Goal: Contribute content

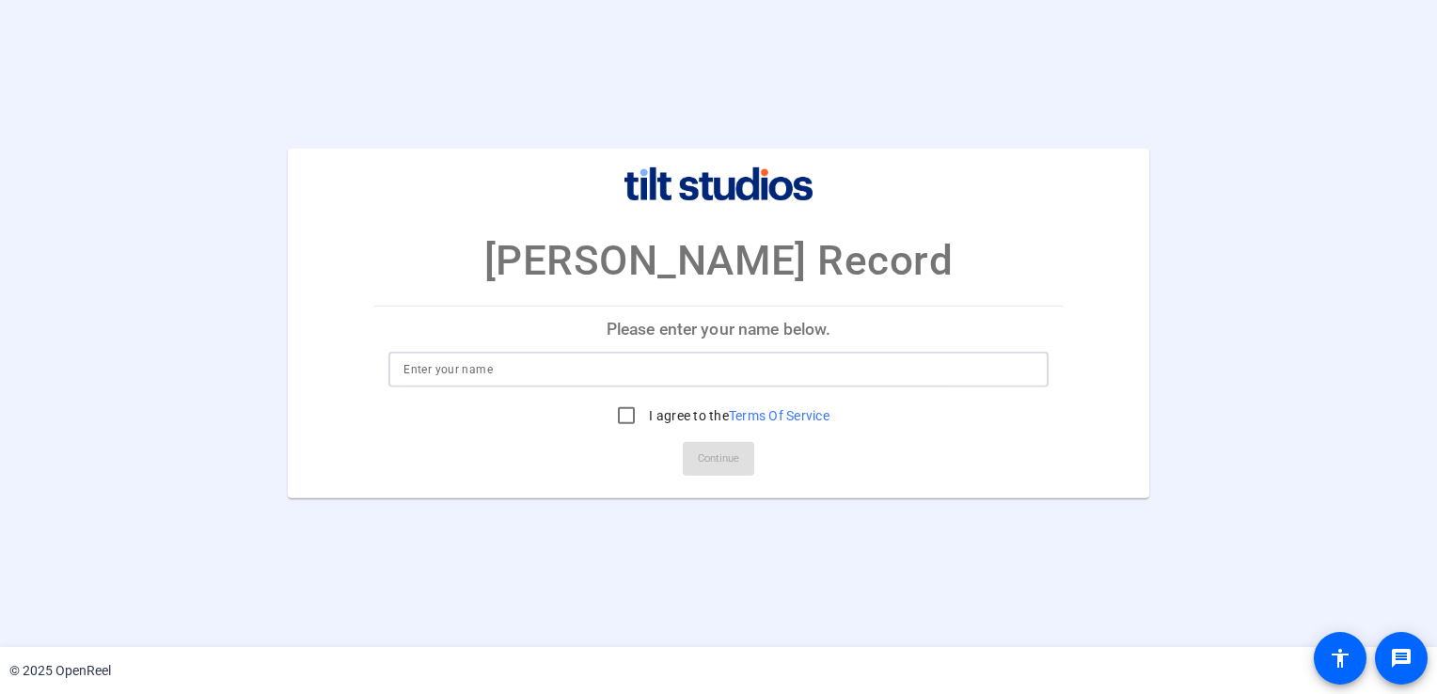
click at [478, 374] on input at bounding box center [717, 369] width 629 height 23
type input "[PERSON_NAME]"
click at [622, 416] on input "I agree to the Terms Of Service" at bounding box center [626, 416] width 38 height 38
checkbox input "true"
click at [717, 457] on span "Continue" at bounding box center [718, 459] width 41 height 28
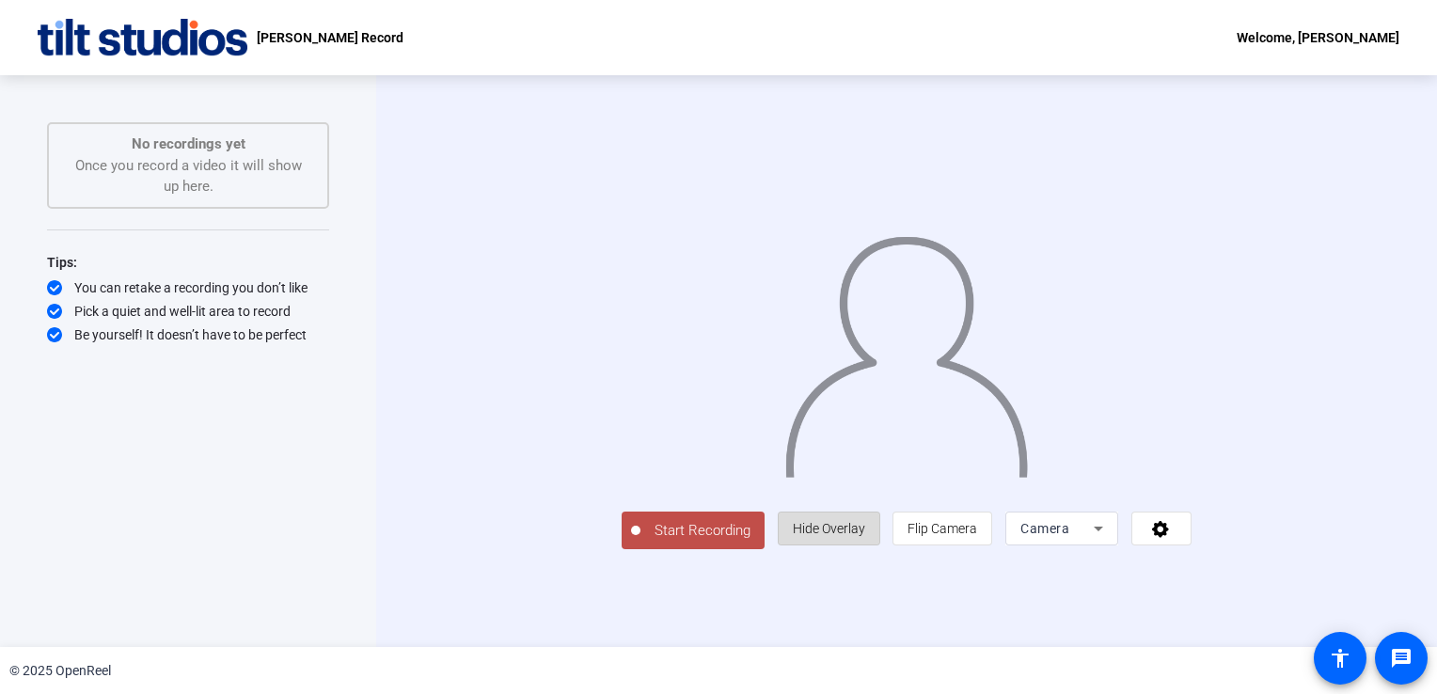
click at [865, 536] on span "Hide Overlay" at bounding box center [829, 528] width 72 height 15
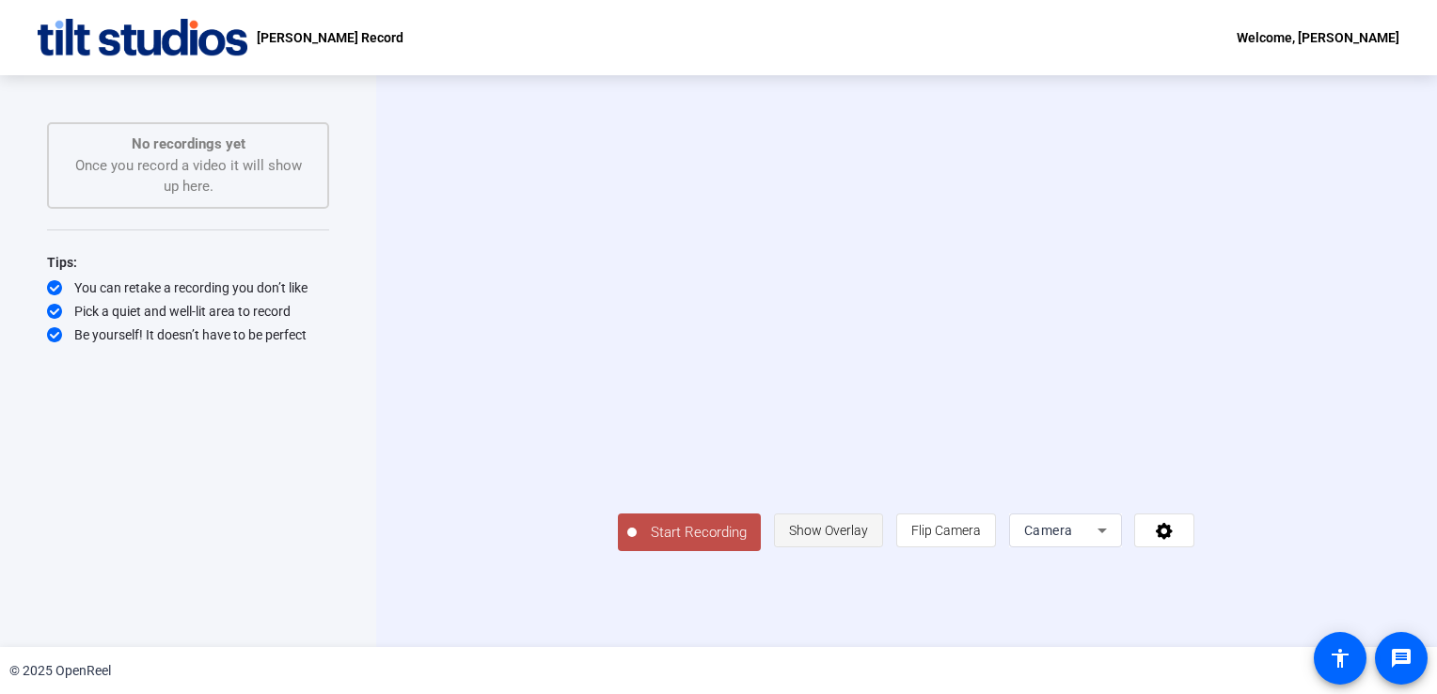
click at [868, 538] on span "Show Overlay" at bounding box center [828, 530] width 79 height 15
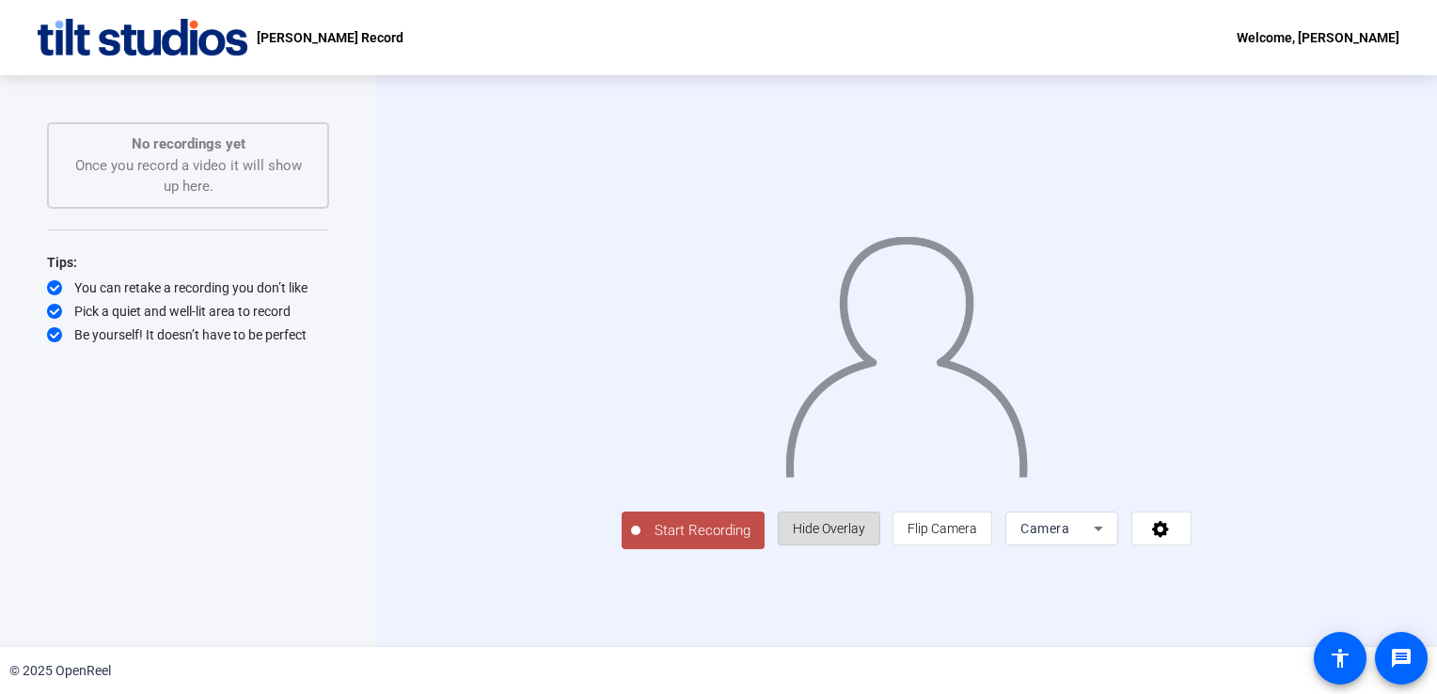
click at [865, 536] on span "Hide Overlay" at bounding box center [829, 528] width 72 height 15
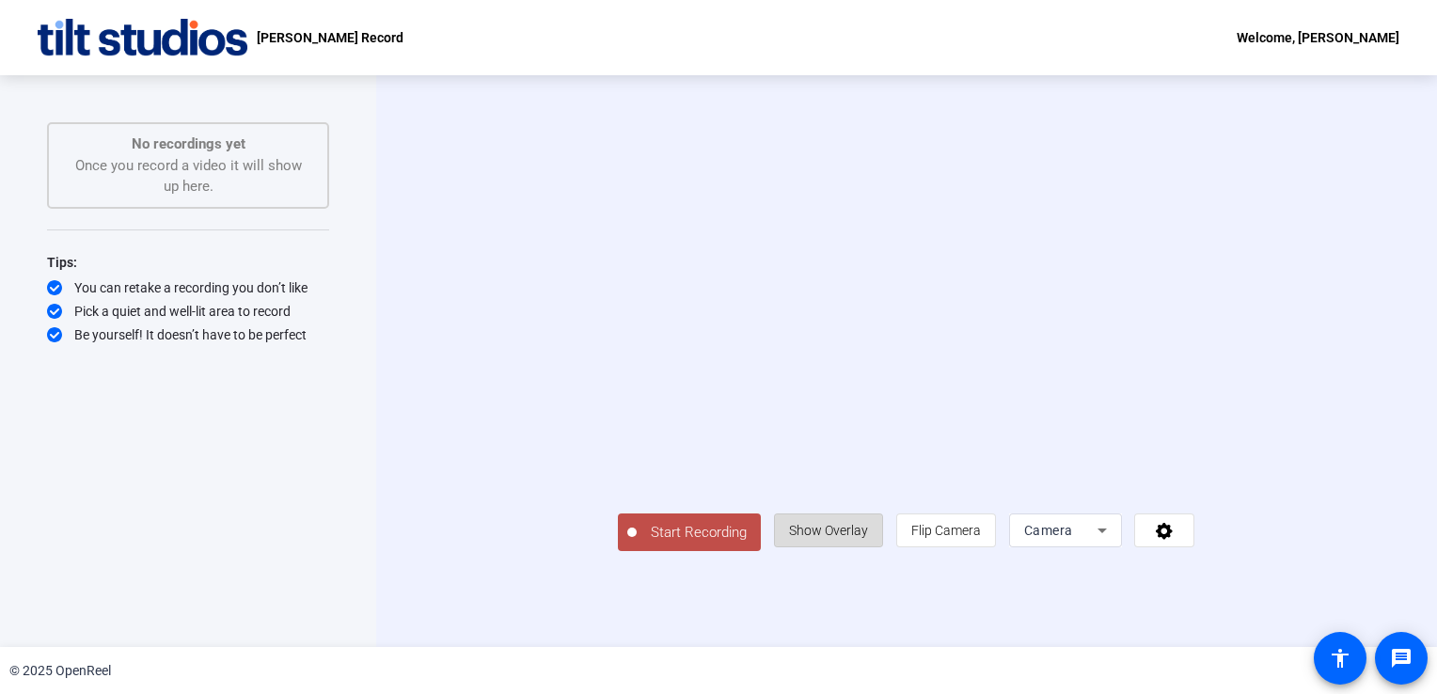
click at [868, 538] on span "Show Overlay" at bounding box center [828, 530] width 79 height 15
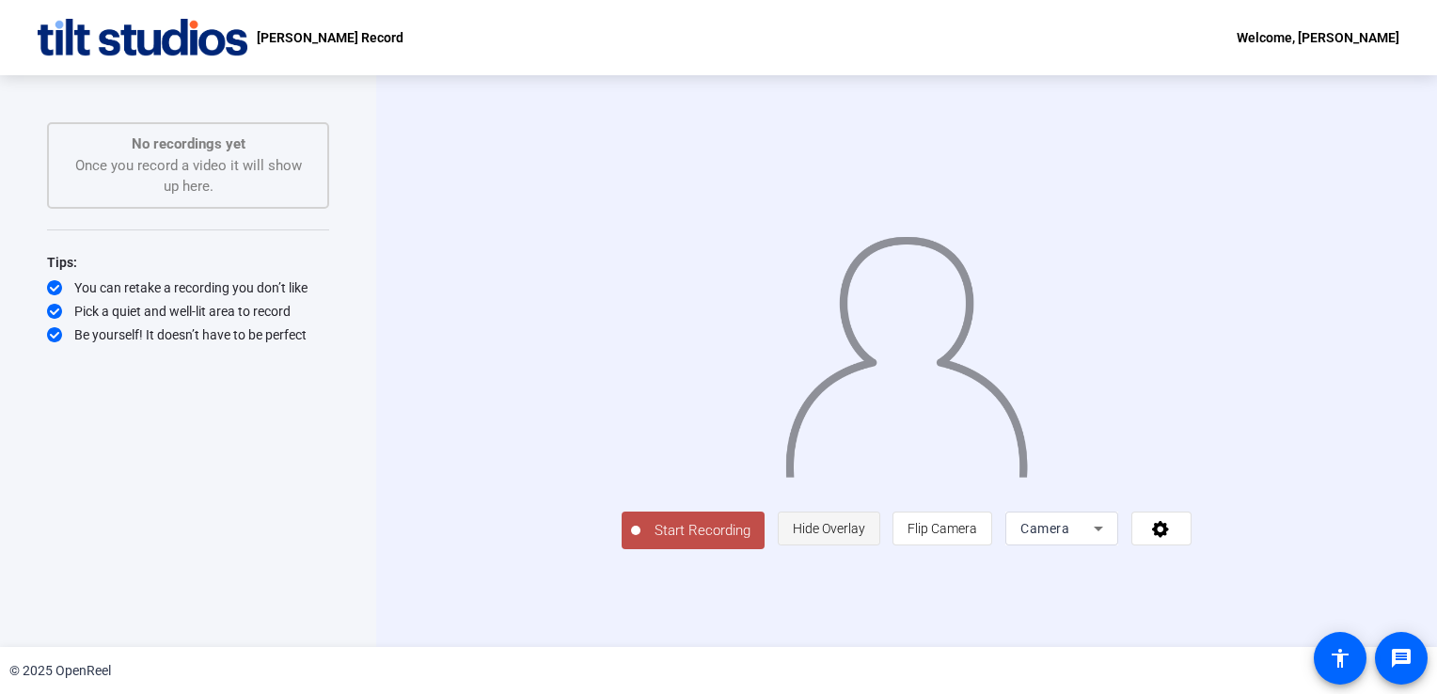
click at [865, 536] on span "Hide Overlay" at bounding box center [829, 528] width 72 height 15
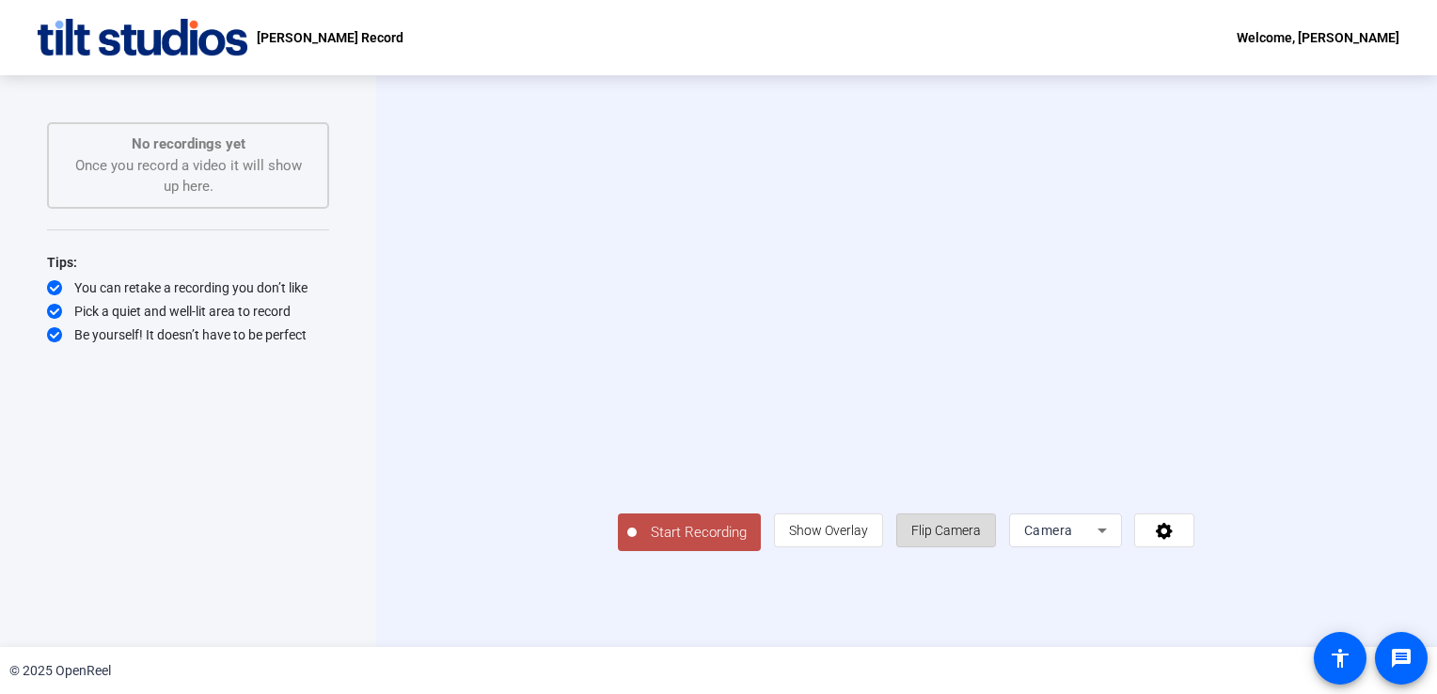
click at [981, 538] on span "Flip Camera" at bounding box center [946, 530] width 70 height 15
click at [637, 544] on span "Start Recording" at bounding box center [699, 533] width 124 height 22
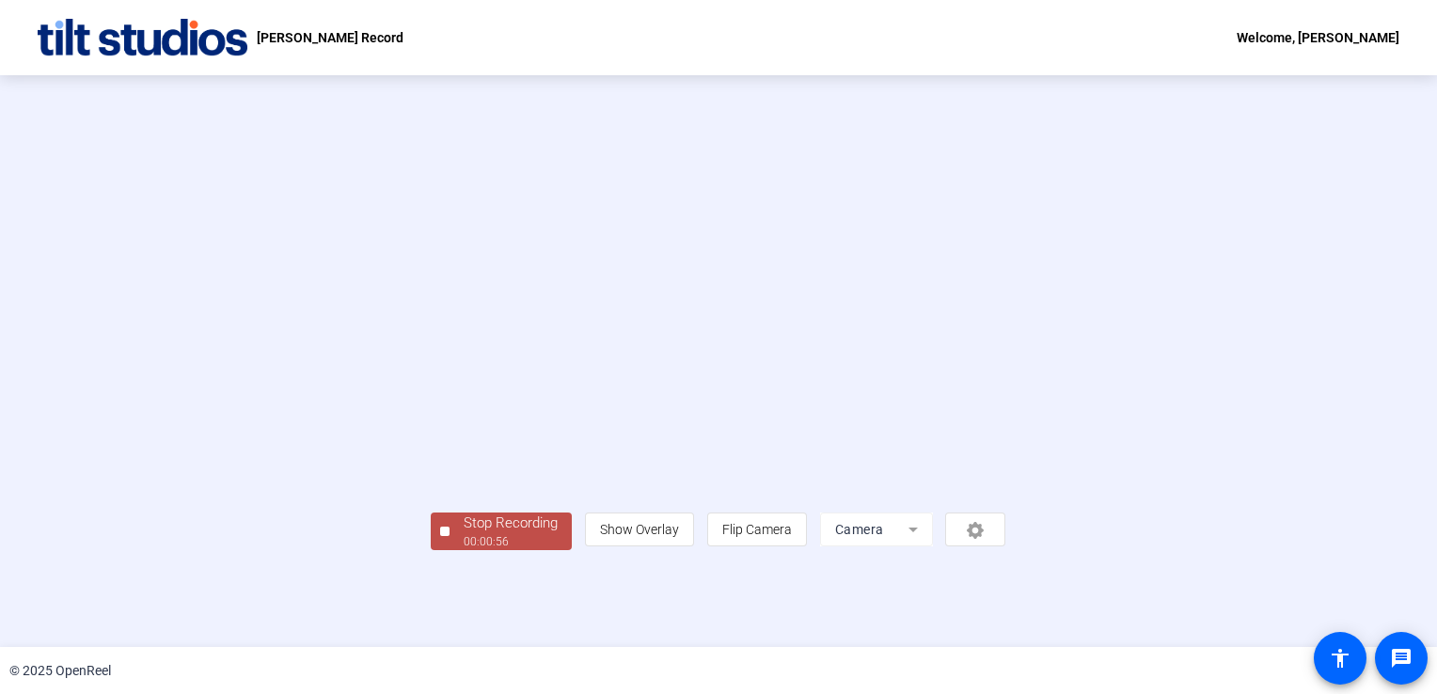
click at [496, 175] on video at bounding box center [718, 333] width 575 height 323
click at [464, 550] on div "00:00:58" at bounding box center [511, 541] width 94 height 17
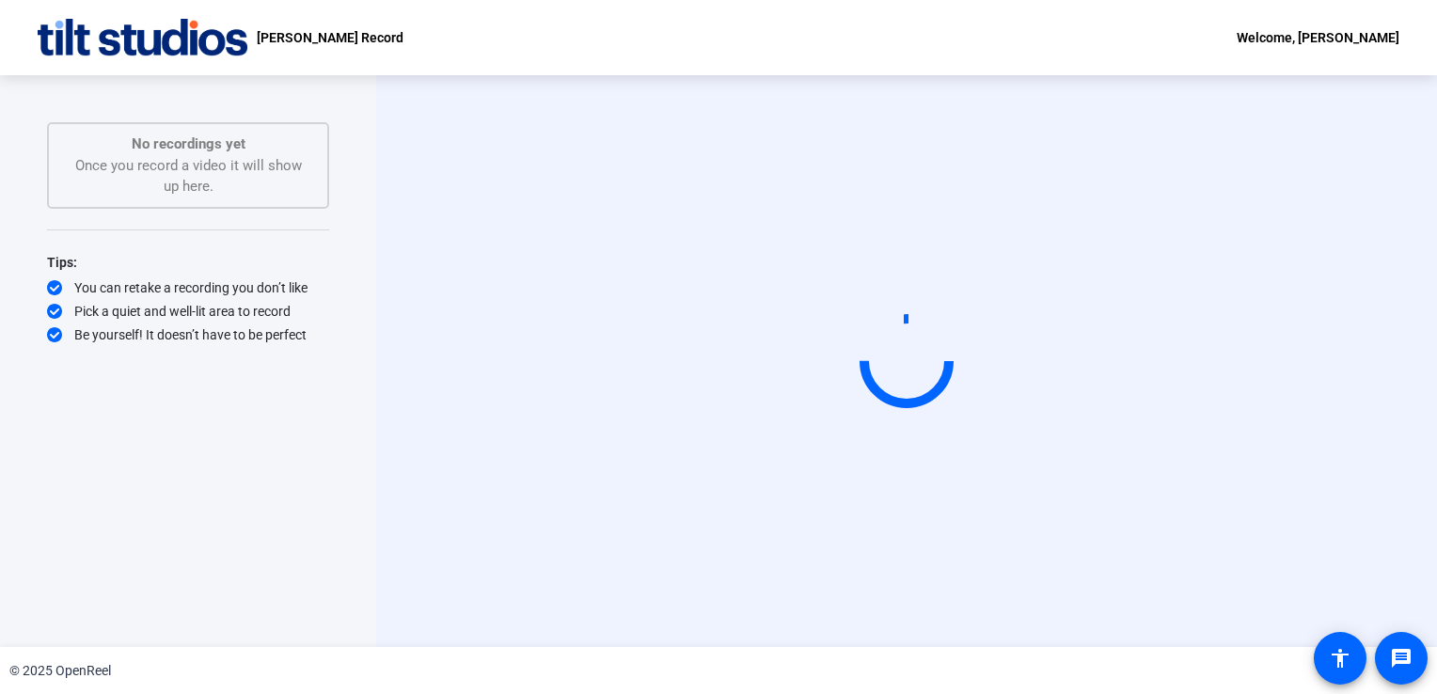
scroll to position [0, 0]
